Goal: Information Seeking & Learning: Learn about a topic

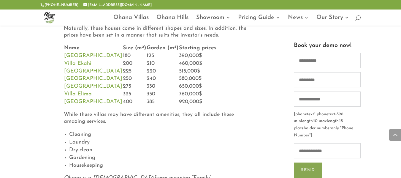
scroll to position [1010, 0]
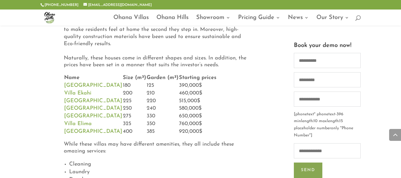
click at [84, 84] on link "Villa Aloha" at bounding box center [93, 85] width 58 height 5
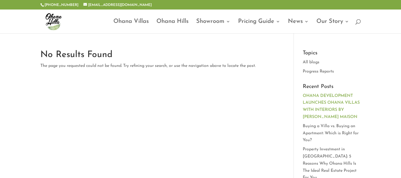
click at [330, 94] on link "OHANA DEVELOPMENT LAUNCHES OHANA VILLAS WITH INTERIORS BY ELIE SAAB MAISON" at bounding box center [331, 107] width 57 height 26
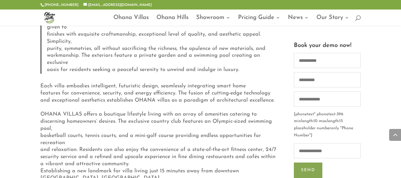
scroll to position [654, 0]
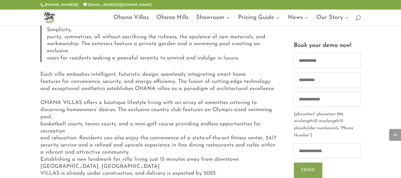
click at [173, 16] on link "Ohana Hills" at bounding box center [173, 20] width 32 height 10
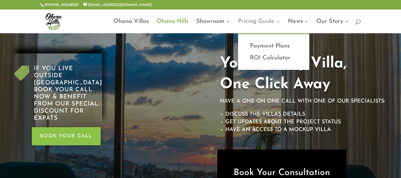
click at [251, 23] on link "Pricing Guide" at bounding box center [259, 26] width 42 height 14
click at [273, 45] on link "Payment Plans" at bounding box center [273, 46] width 59 height 12
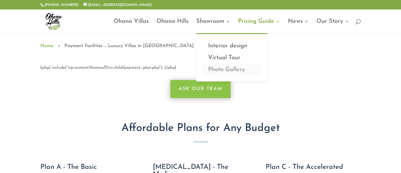
click at [230, 69] on link "Photo Gallery" at bounding box center [231, 70] width 59 height 12
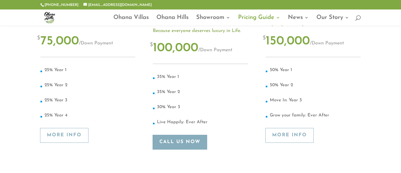
scroll to position [149, 0]
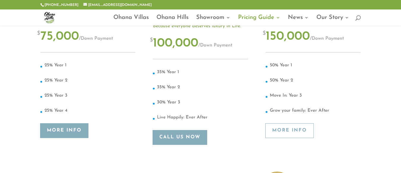
click at [58, 135] on link "More Info" at bounding box center [64, 131] width 48 height 15
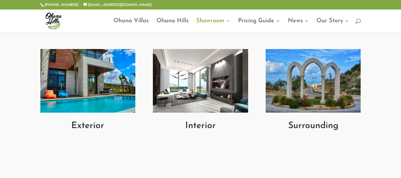
scroll to position [238, 0]
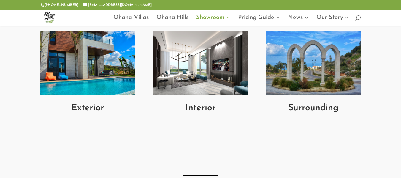
click at [86, 115] on h2 "Exterior" at bounding box center [87, 110] width 95 height 12
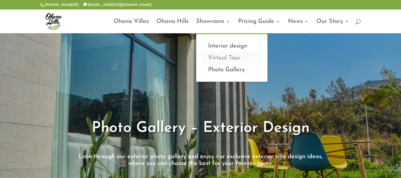
click at [227, 57] on link "Virtual Tour" at bounding box center [231, 58] width 59 height 12
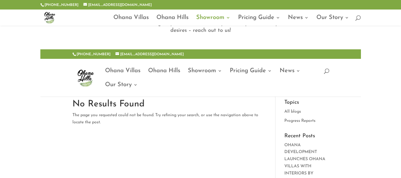
scroll to position [59, 0]
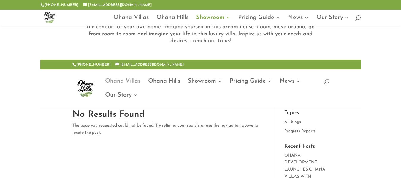
click at [126, 79] on link "Ohana Villas" at bounding box center [122, 86] width 35 height 14
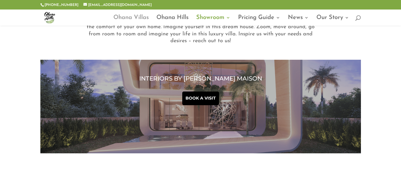
click at [134, 16] on link "Ohana Villas" at bounding box center [130, 20] width 35 height 10
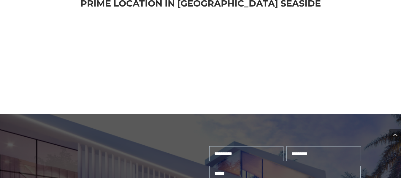
scroll to position [1271, 0]
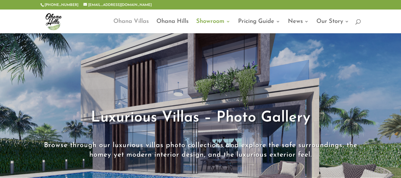
click at [132, 22] on link "Ohana Villas" at bounding box center [130, 26] width 35 height 14
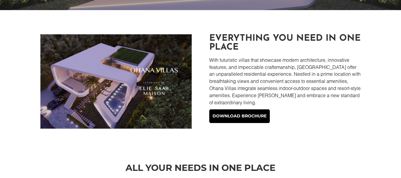
scroll to position [178, 0]
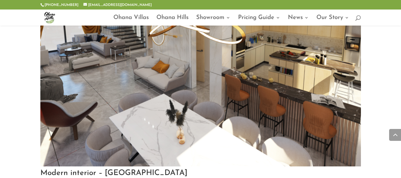
scroll to position [2236, 0]
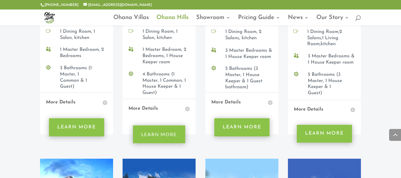
scroll to position [564, 0]
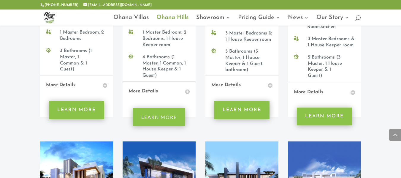
click at [316, 89] on h4 "More Details" at bounding box center [324, 93] width 61 height 8
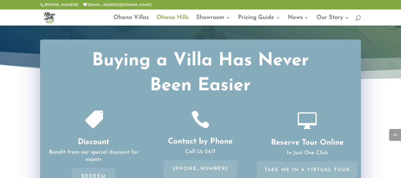
scroll to position [1129, 0]
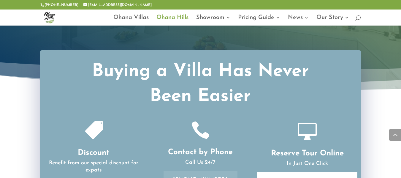
click at [307, 172] on link "Take me in a Virtual Tour" at bounding box center [307, 181] width 100 height 18
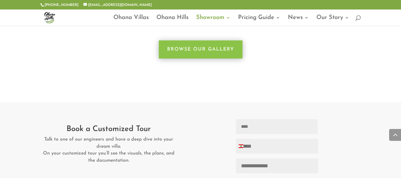
scroll to position [267, 0]
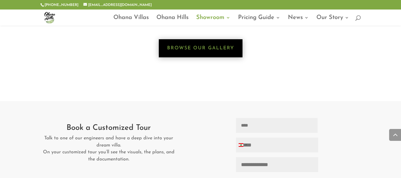
click at [202, 43] on link "Browse Our Gallery" at bounding box center [201, 48] width 84 height 18
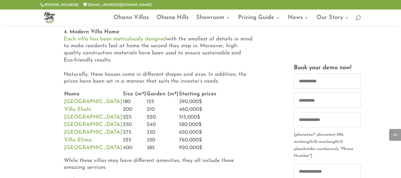
scroll to position [980, 0]
